Goal: Task Accomplishment & Management: Use online tool/utility

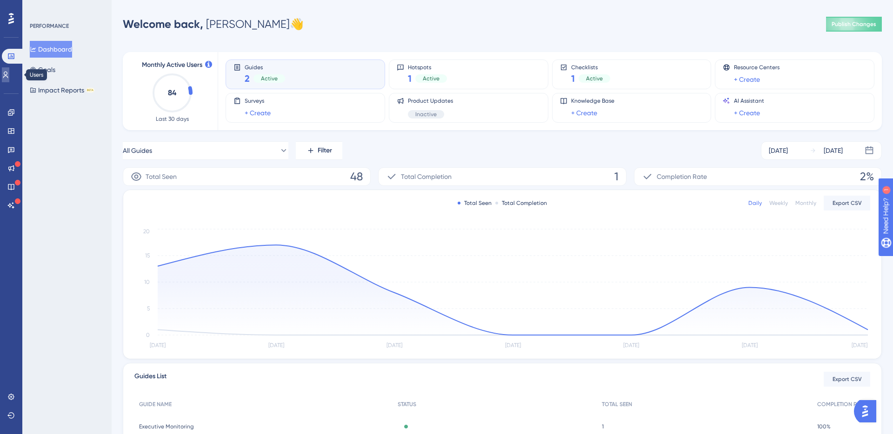
click at [9, 74] on icon at bounding box center [5, 74] width 7 height 7
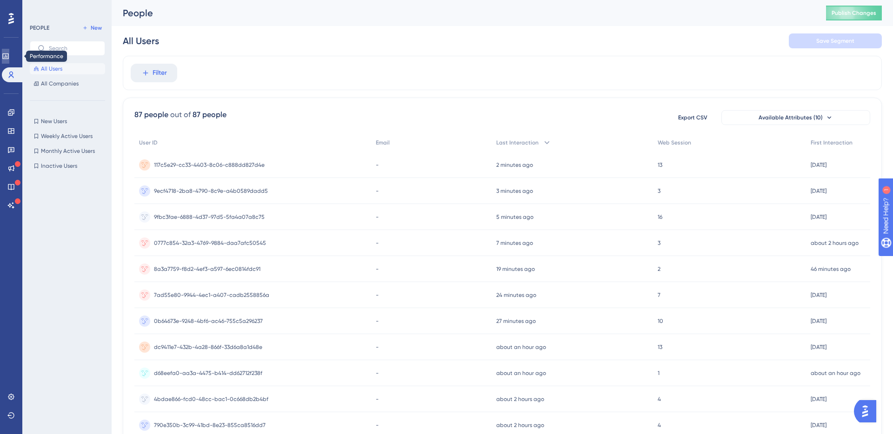
click at [8, 56] on icon at bounding box center [5, 56] width 6 height 6
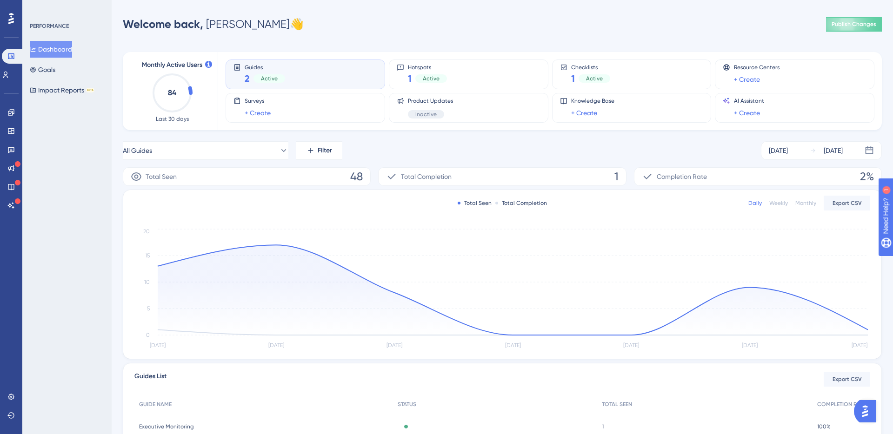
click at [267, 73] on div "2 Active" at bounding box center [265, 78] width 40 height 13
click at [268, 75] on span "Active" at bounding box center [269, 78] width 17 height 7
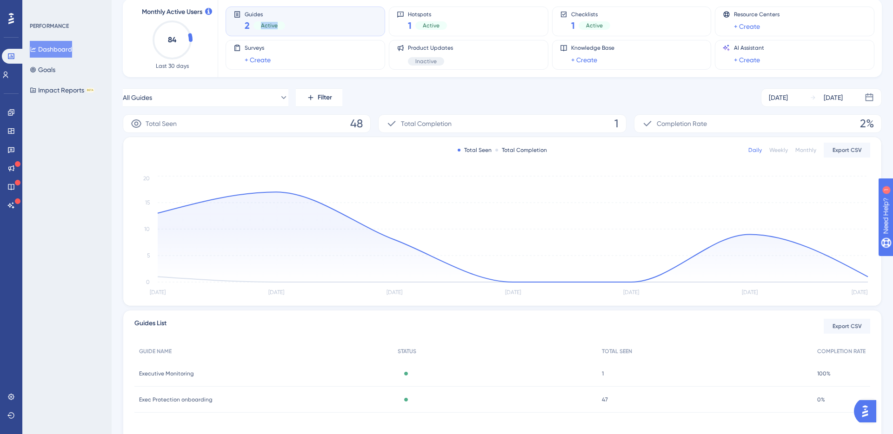
scroll to position [53, 0]
click at [13, 132] on icon at bounding box center [10, 130] width 7 height 7
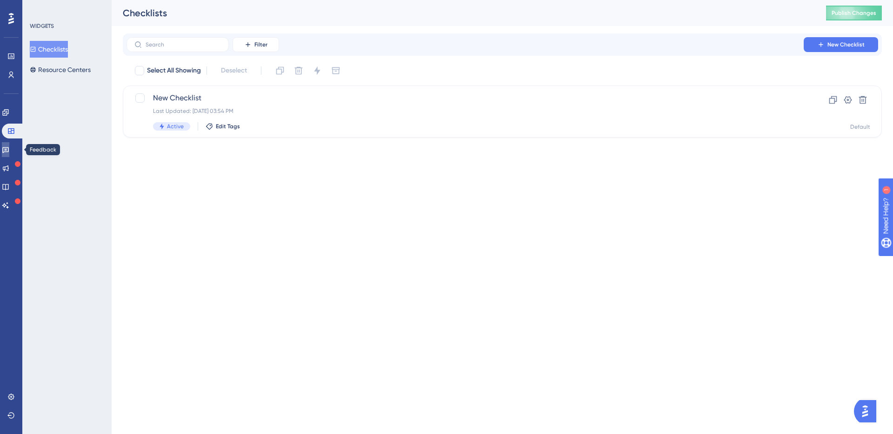
click at [9, 153] on icon at bounding box center [5, 149] width 7 height 7
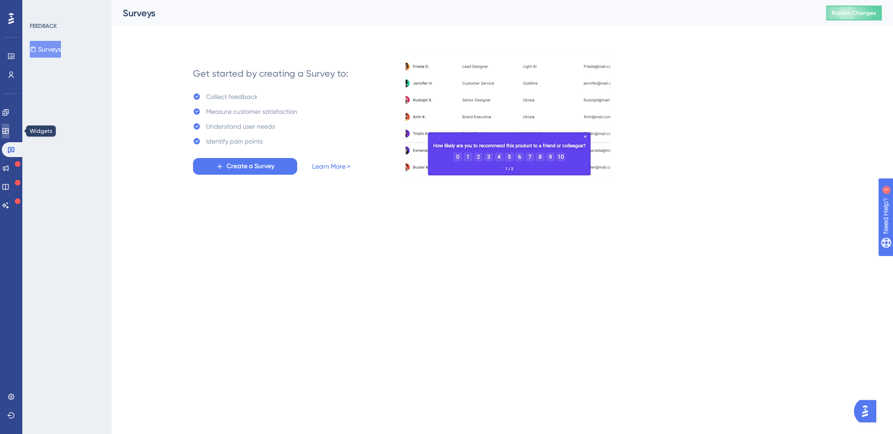
click at [9, 136] on link at bounding box center [5, 131] width 7 height 15
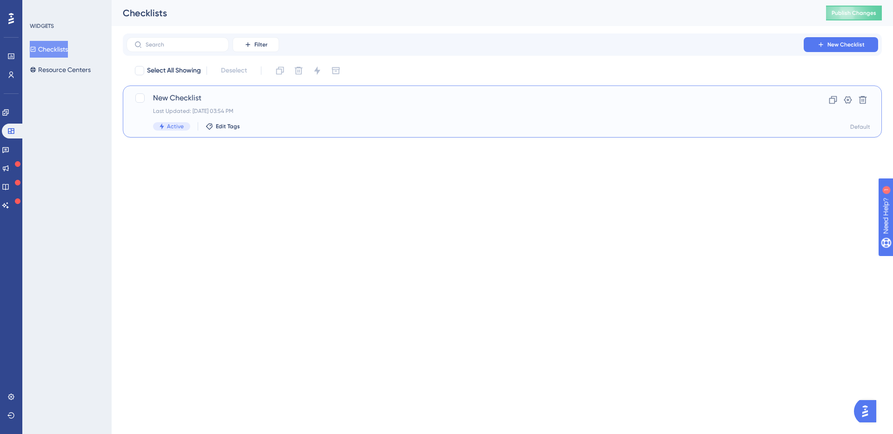
click at [196, 101] on span "New Checklist" at bounding box center [465, 98] width 624 height 11
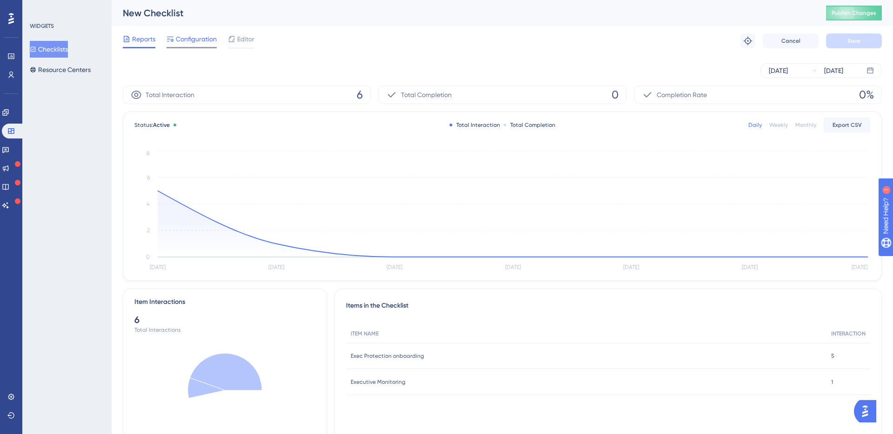
click at [182, 46] on div "Configuration" at bounding box center [191, 40] width 50 height 15
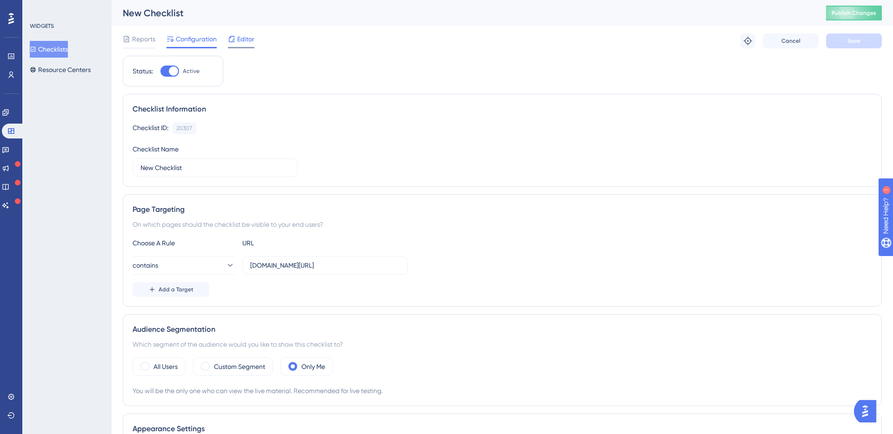
click at [234, 41] on icon at bounding box center [231, 38] width 7 height 7
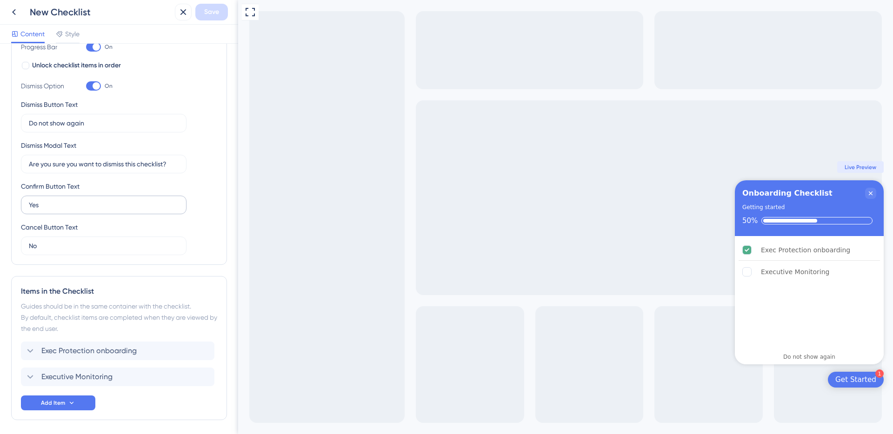
scroll to position [202, 0]
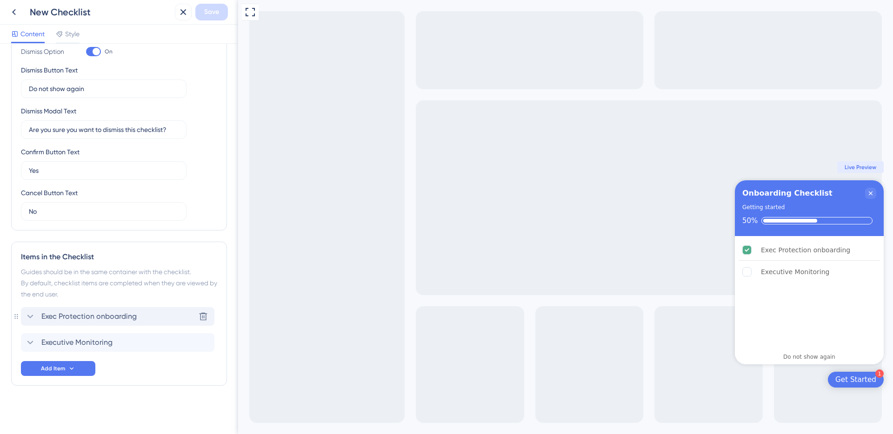
click at [28, 315] on icon at bounding box center [30, 317] width 6 height 4
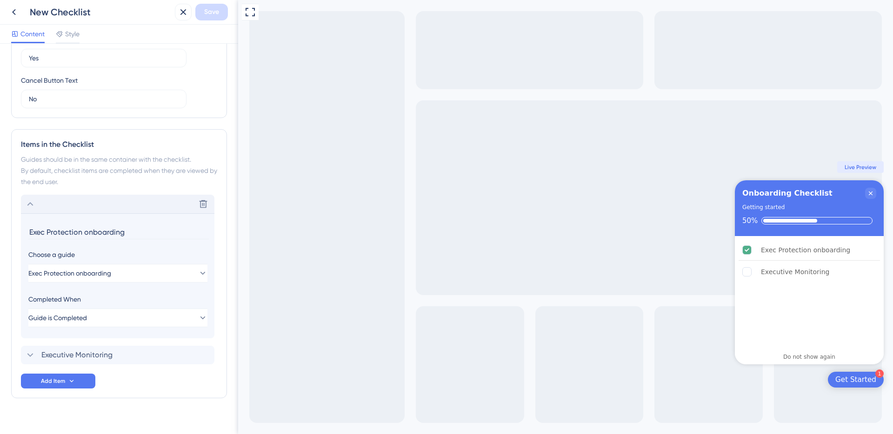
scroll to position [327, 0]
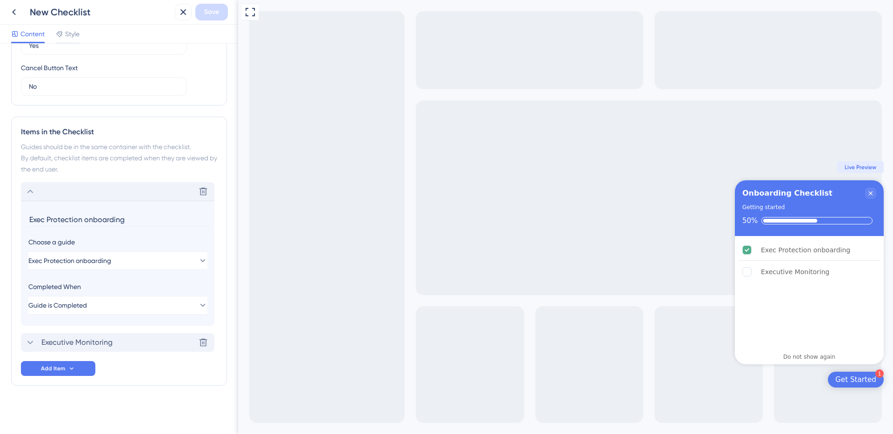
click at [34, 342] on icon at bounding box center [30, 342] width 11 height 11
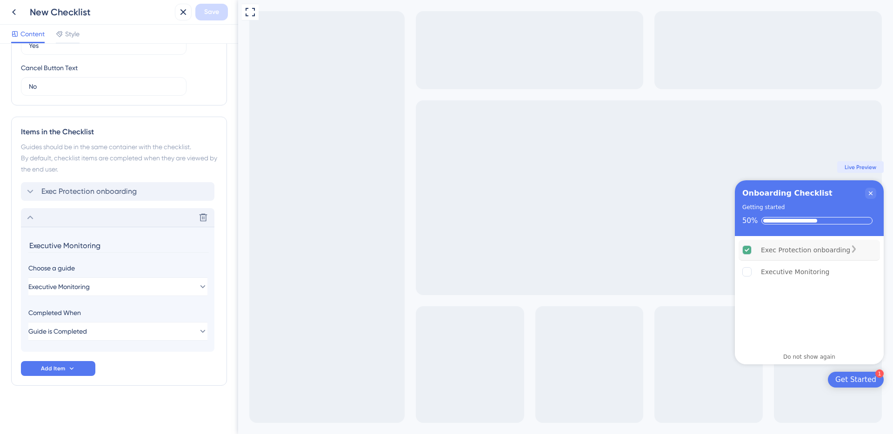
click at [790, 253] on div "Exec Protection onboarding" at bounding box center [805, 250] width 89 height 11
click at [856, 251] on icon "Exec Protection onboarding is complete." at bounding box center [854, 249] width 4 height 7
click at [80, 38] on span "Style" at bounding box center [72, 33] width 14 height 11
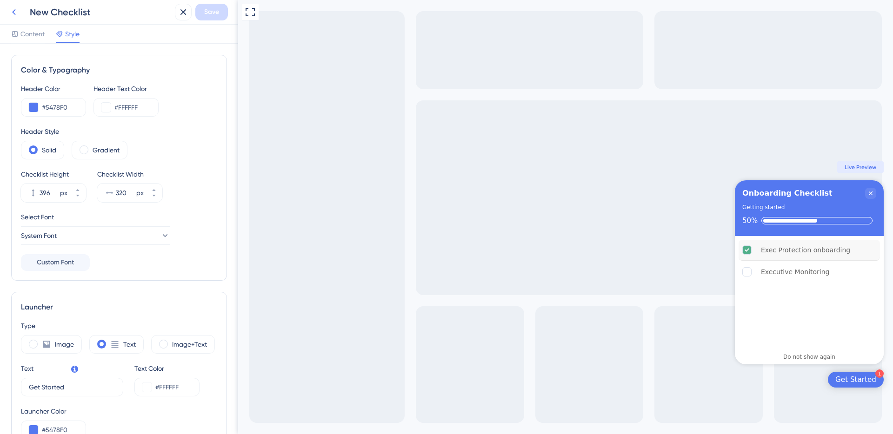
click at [20, 15] on button at bounding box center [14, 12] width 17 height 17
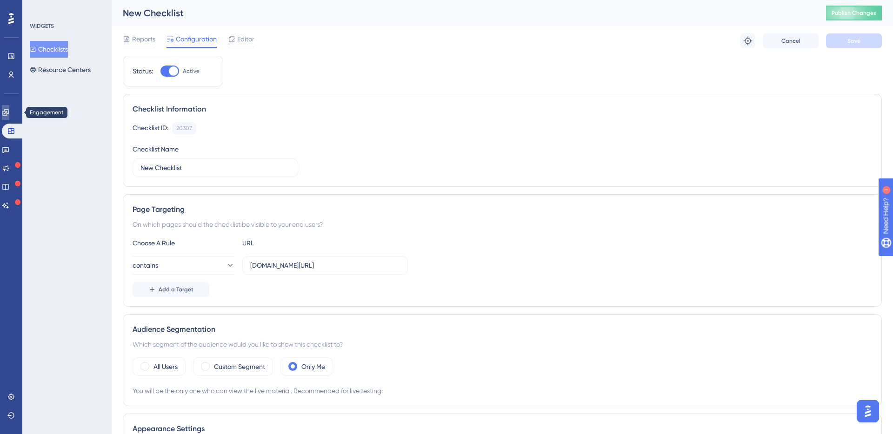
click at [9, 118] on link at bounding box center [5, 112] width 7 height 15
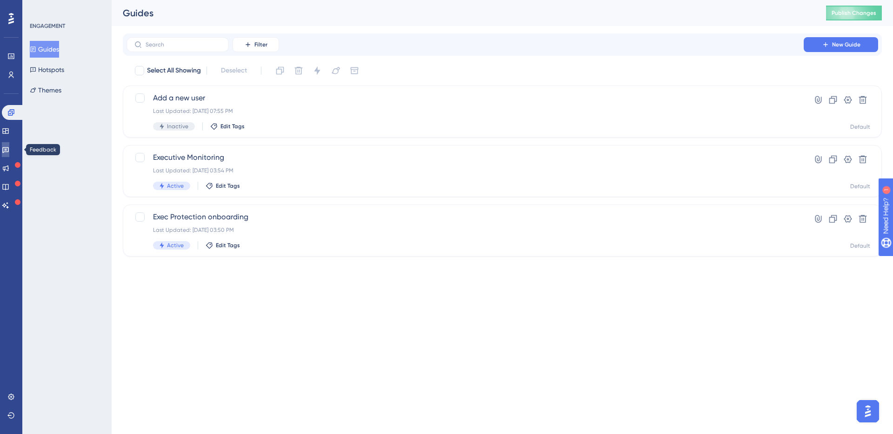
click at [8, 149] on icon at bounding box center [5, 150] width 7 height 6
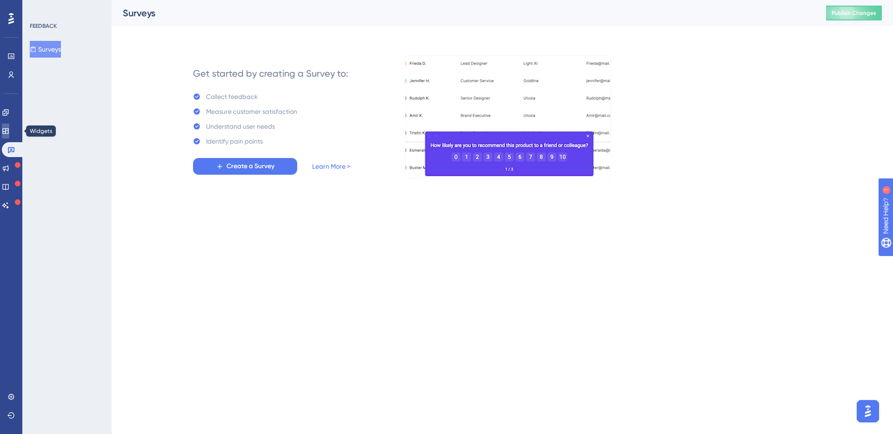
click at [9, 132] on link at bounding box center [5, 131] width 7 height 15
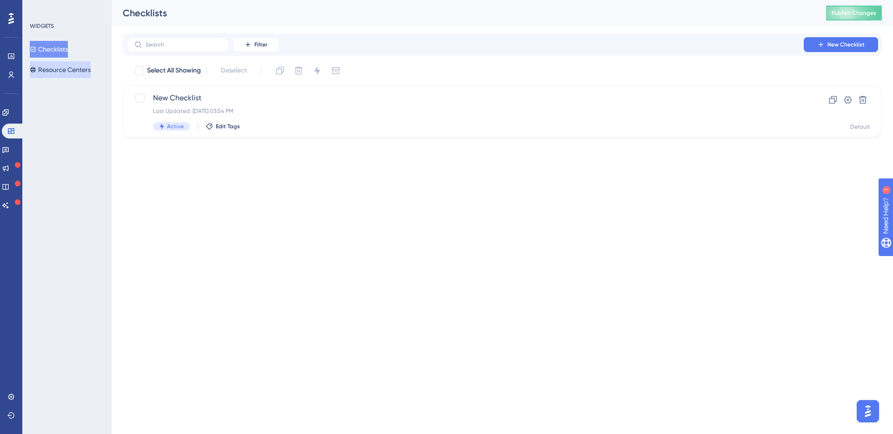
click at [68, 73] on button "Resource Centers" at bounding box center [60, 69] width 61 height 17
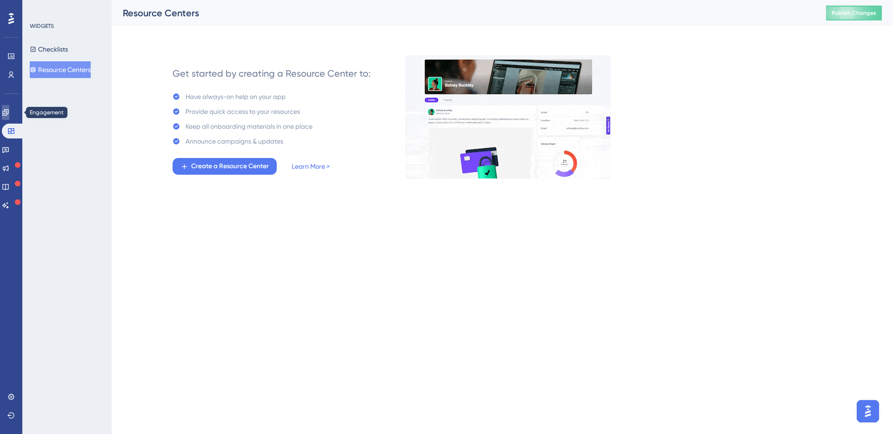
click at [9, 110] on icon at bounding box center [5, 112] width 7 height 7
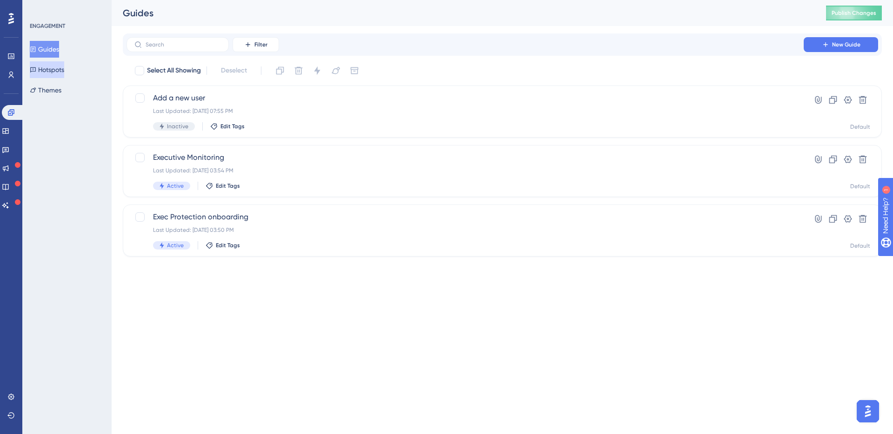
click at [42, 70] on button "Hotspots" at bounding box center [47, 69] width 34 height 17
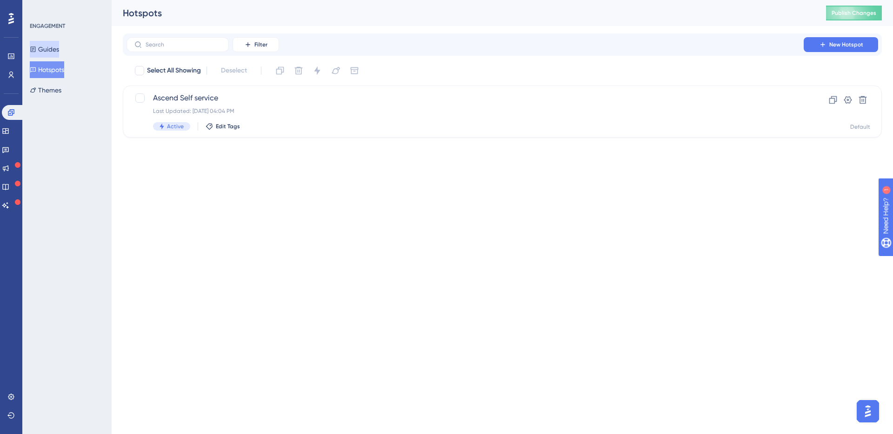
click at [59, 51] on button "Guides" at bounding box center [44, 49] width 29 height 17
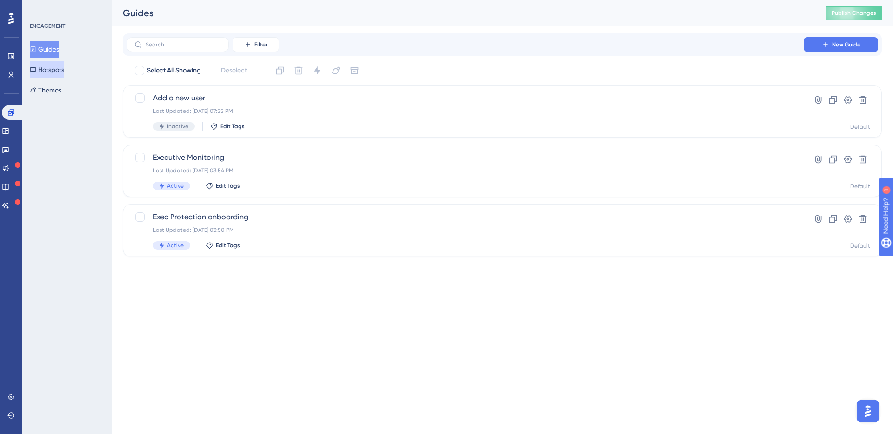
click at [64, 66] on button "Hotspots" at bounding box center [47, 69] width 34 height 17
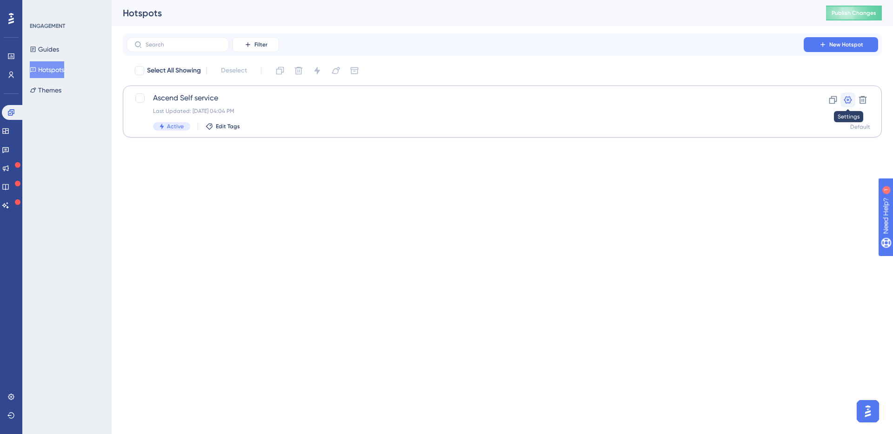
click at [848, 102] on icon at bounding box center [847, 99] width 9 height 9
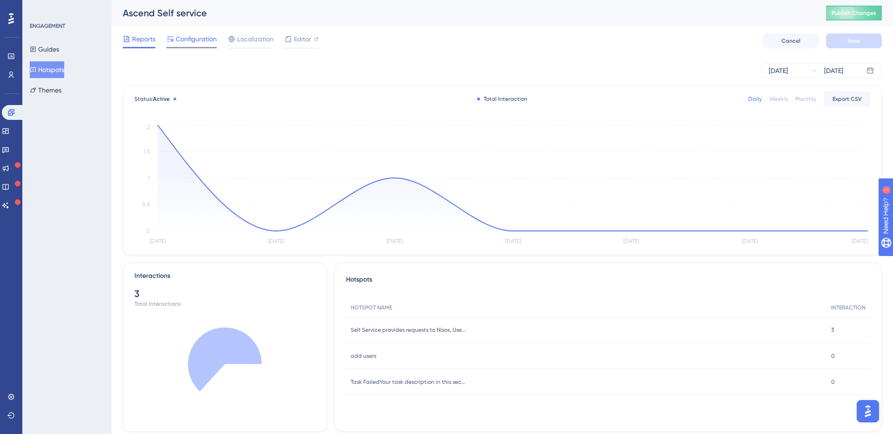
click at [199, 43] on span "Configuration" at bounding box center [196, 38] width 41 height 11
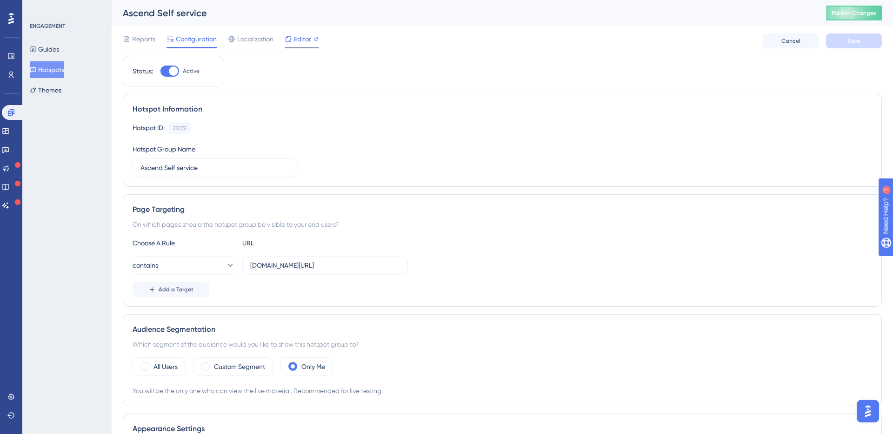
click at [301, 37] on span "Editor" at bounding box center [302, 38] width 17 height 11
click at [10, 58] on icon at bounding box center [10, 56] width 7 height 7
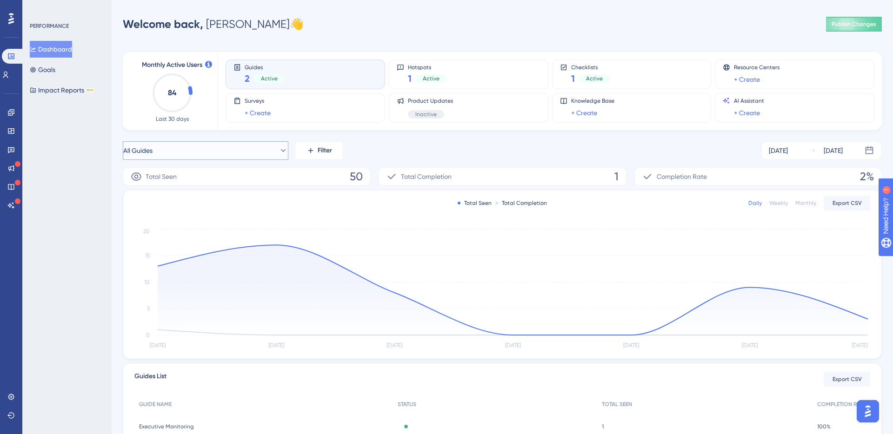
click at [252, 156] on button "All Guides" at bounding box center [206, 150] width 166 height 19
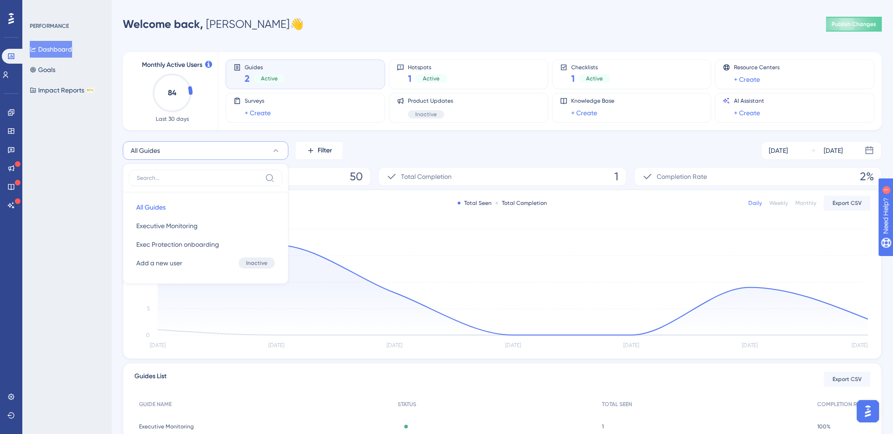
click at [112, 164] on div "Performance Users Engagement Widgets Feedback Product Updates Knowledge Base AI…" at bounding box center [502, 263] width 781 height 496
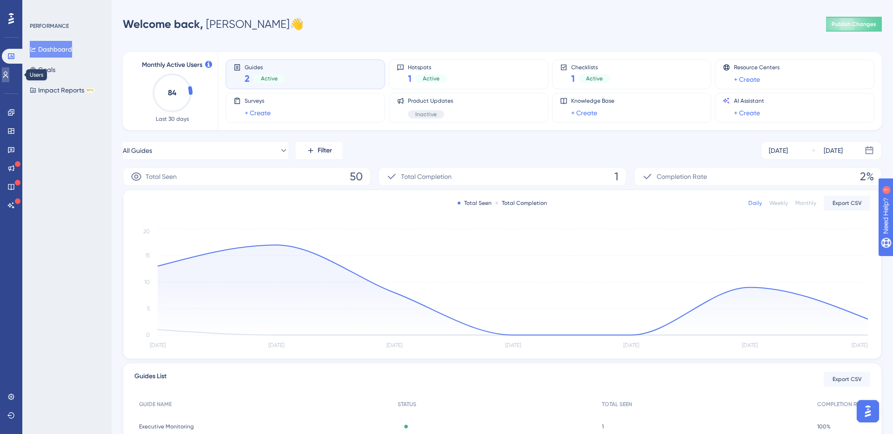
click at [9, 73] on icon at bounding box center [5, 74] width 7 height 7
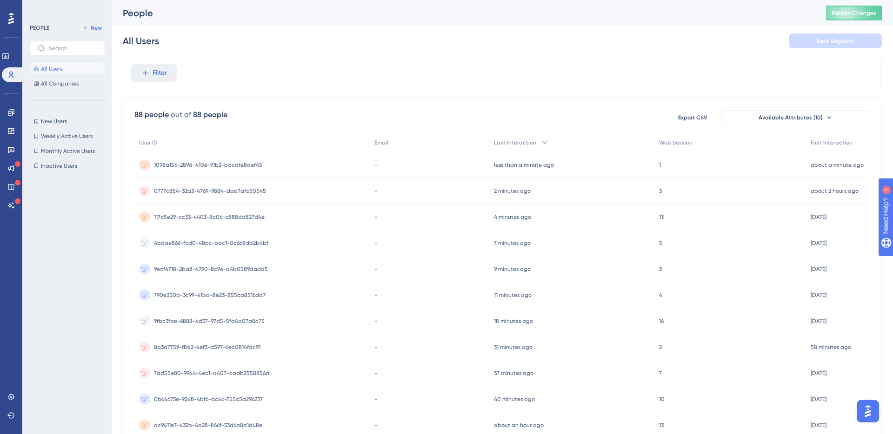
scroll to position [9, 0]
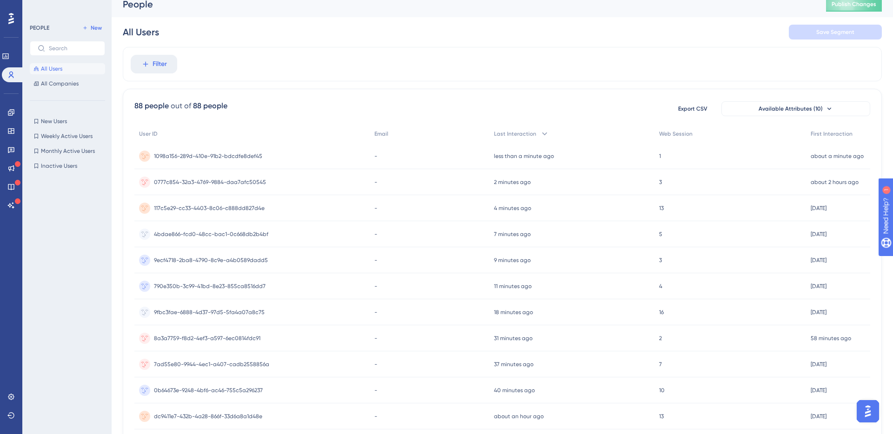
click at [237, 156] on span "1098a156-289d-410e-91b2-bdcdfe8def45" at bounding box center [208, 156] width 108 height 7
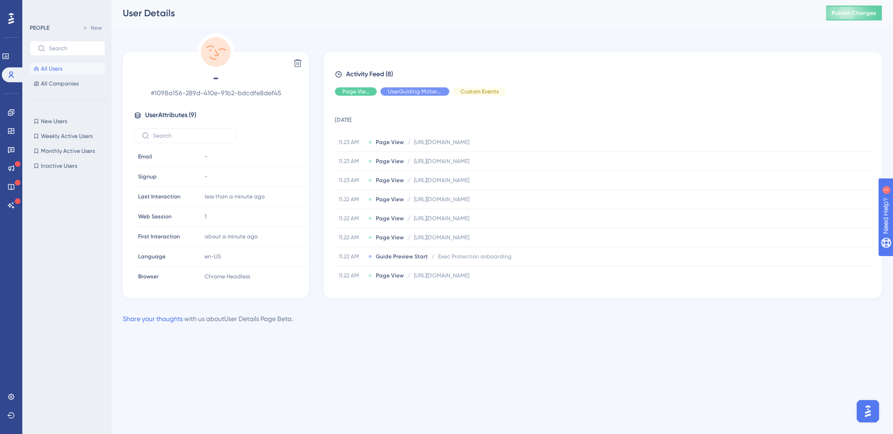
click at [230, 91] on span "# 1098a156-289d-410e-91b2-bdcdfe8def45" at bounding box center [216, 92] width 164 height 11
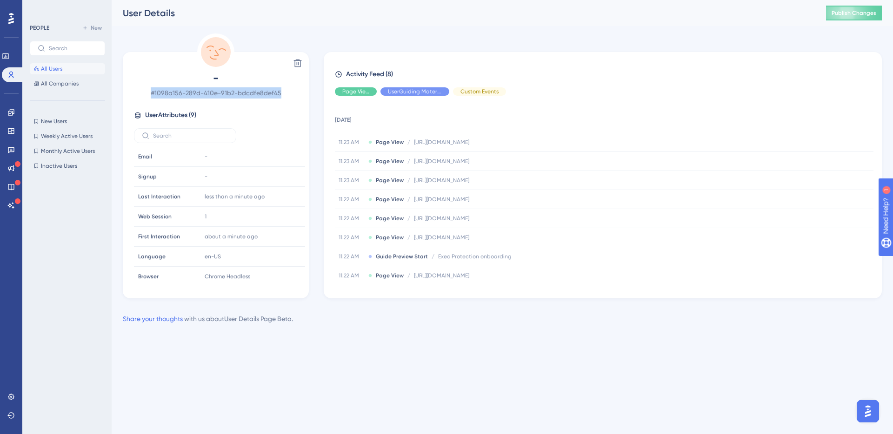
click at [230, 91] on span "# 1098a156-289d-410e-91b2-bdcdfe8def45" at bounding box center [216, 92] width 164 height 11
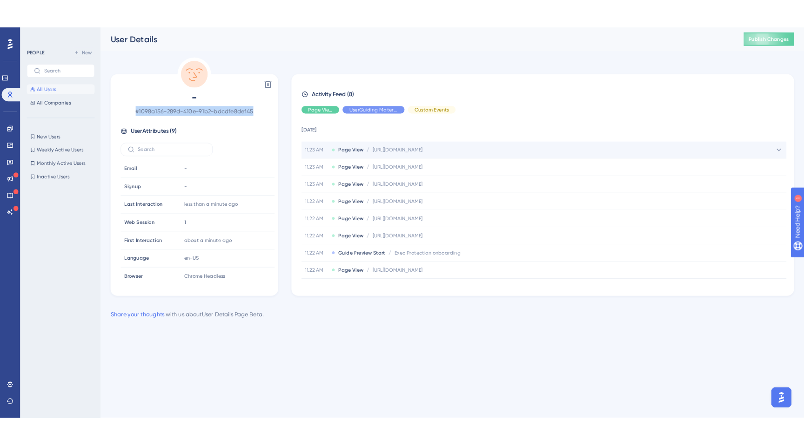
scroll to position [24, 0]
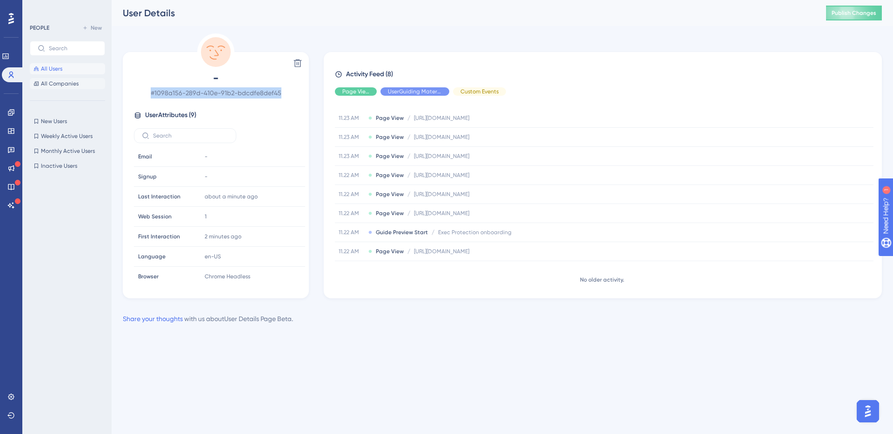
click at [69, 88] on button "All Companies" at bounding box center [67, 83] width 75 height 11
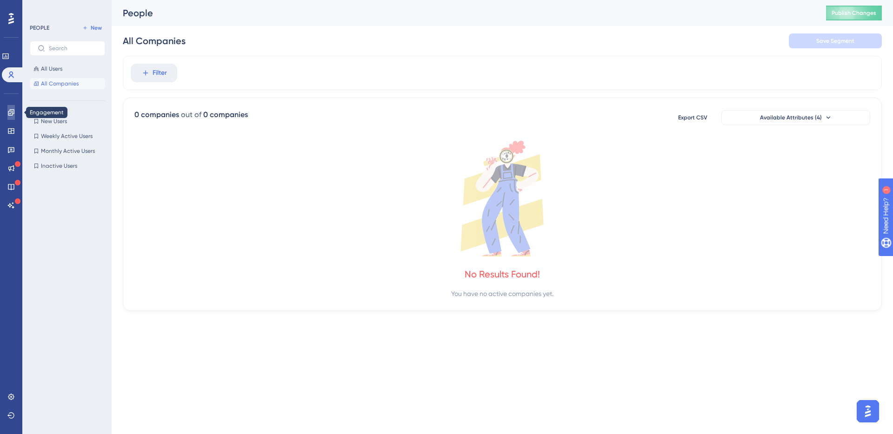
click at [15, 113] on link at bounding box center [10, 112] width 7 height 15
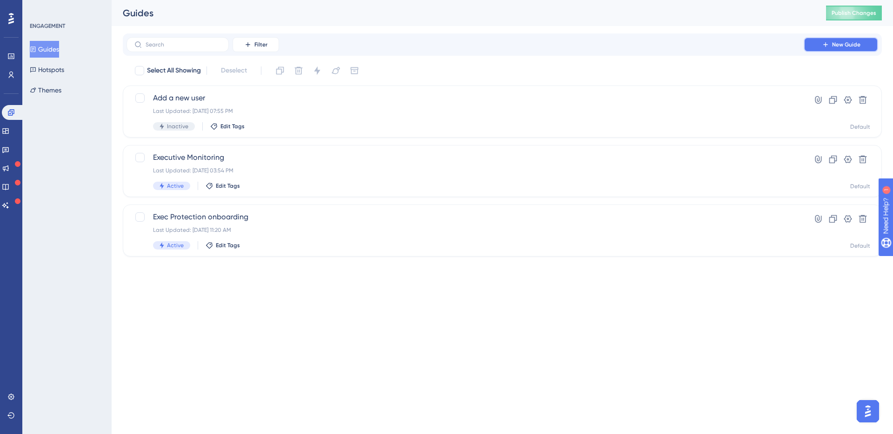
click at [849, 47] on span "New Guide" at bounding box center [846, 44] width 28 height 7
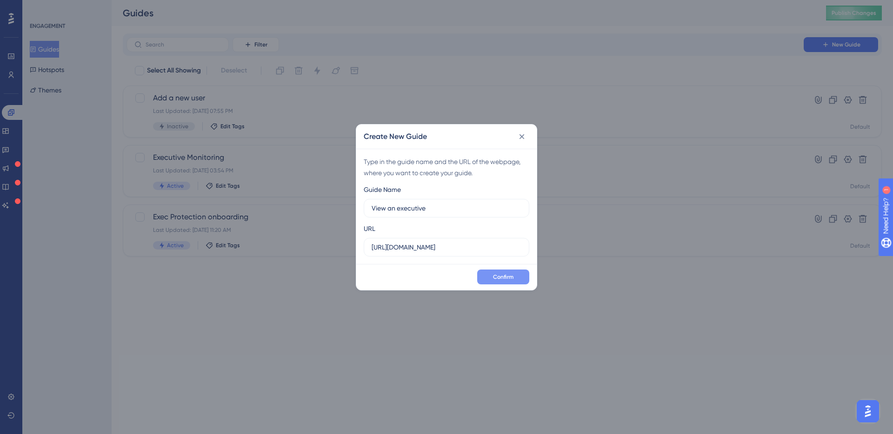
type input "View an executive"
click at [485, 277] on button "Confirm" at bounding box center [503, 277] width 52 height 15
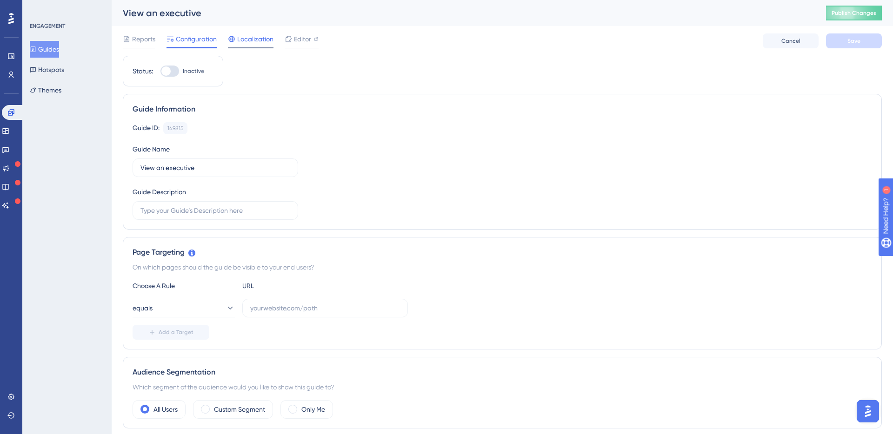
click at [248, 38] on span "Localization" at bounding box center [255, 38] width 36 height 11
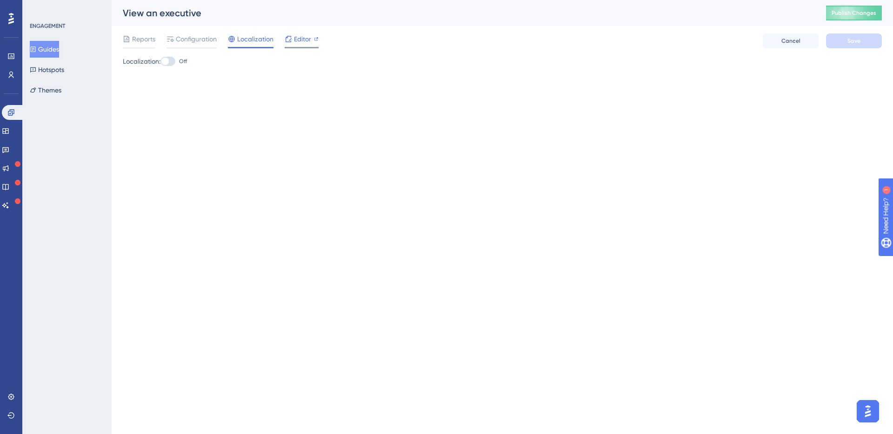
click at [291, 40] on icon at bounding box center [288, 38] width 7 height 7
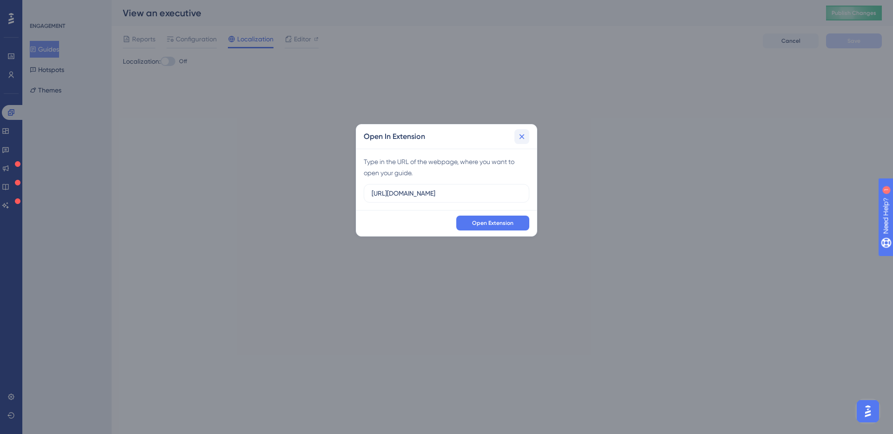
click at [524, 137] on icon at bounding box center [521, 136] width 9 height 9
